Goal: Transaction & Acquisition: Purchase product/service

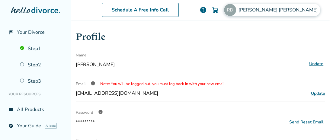
click at [236, 10] on img at bounding box center [230, 10] width 12 height 12
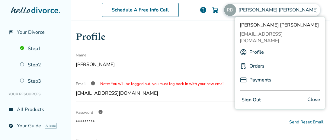
click at [256, 74] on link "Payments" at bounding box center [260, 79] width 22 height 11
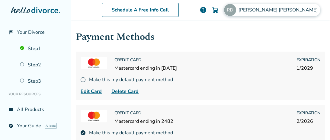
click at [236, 9] on img at bounding box center [230, 10] width 12 height 12
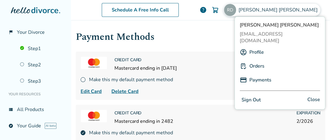
click at [257, 60] on link "Orders" at bounding box center [256, 65] width 15 height 11
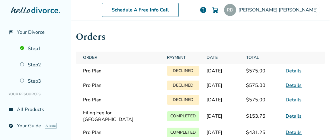
click at [286, 72] on link "Details" at bounding box center [294, 71] width 16 height 7
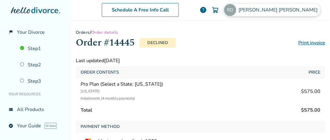
click at [236, 8] on img at bounding box center [230, 10] width 12 height 12
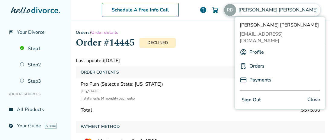
click at [263, 74] on link "Payments" at bounding box center [260, 79] width 22 height 11
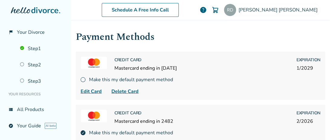
click at [122, 89] on span "Delete Card" at bounding box center [124, 91] width 27 height 7
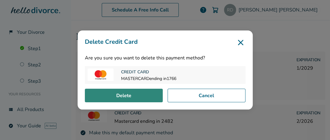
click at [134, 97] on button "Delete" at bounding box center [124, 96] width 78 height 14
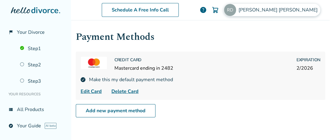
click at [292, 8] on span "Robert David" at bounding box center [278, 10] width 81 height 7
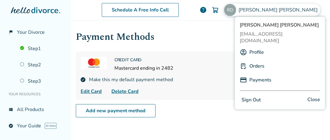
click at [251, 96] on button "Sign Out" at bounding box center [251, 100] width 23 height 9
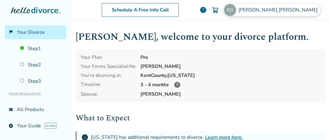
click at [236, 9] on img at bounding box center [230, 10] width 12 height 12
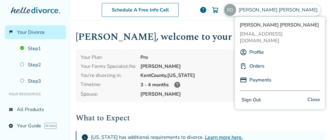
click at [260, 60] on link "Orders" at bounding box center [256, 65] width 15 height 11
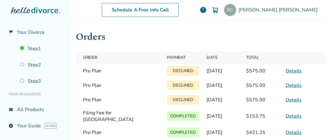
click at [288, 71] on link "Details" at bounding box center [294, 71] width 16 height 7
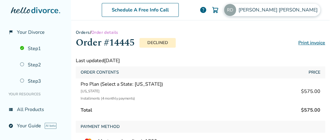
click at [236, 10] on img at bounding box center [230, 10] width 12 height 12
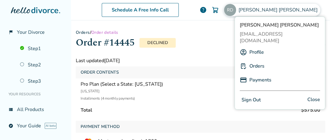
click at [259, 75] on link "Payments" at bounding box center [260, 79] width 22 height 11
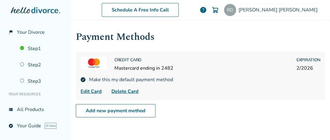
click at [230, 100] on div "Payment Methods Credit Card Mastercard ending in 2482 Expiration 2 / 2026 Make …" at bounding box center [200, 72] width 249 height 85
click at [236, 7] on img at bounding box center [230, 10] width 12 height 12
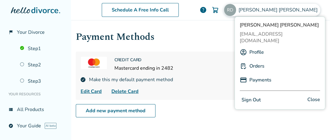
click at [236, 9] on img at bounding box center [230, 10] width 12 height 12
click at [256, 60] on link "Orders" at bounding box center [256, 65] width 15 height 11
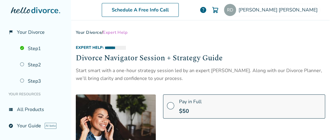
select select "***"
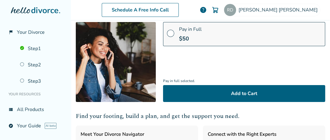
scroll to position [117, 0]
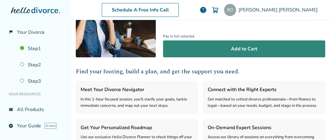
click at [244, 50] on button "Add to Cart" at bounding box center [244, 48] width 162 height 17
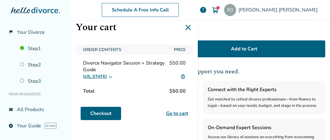
click at [179, 114] on link "Go to cart" at bounding box center [177, 113] width 22 height 7
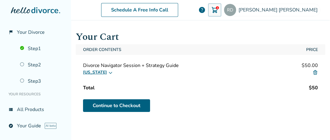
click at [312, 71] on img at bounding box center [314, 72] width 5 height 5
